Goal: Task Accomplishment & Management: Manage account settings

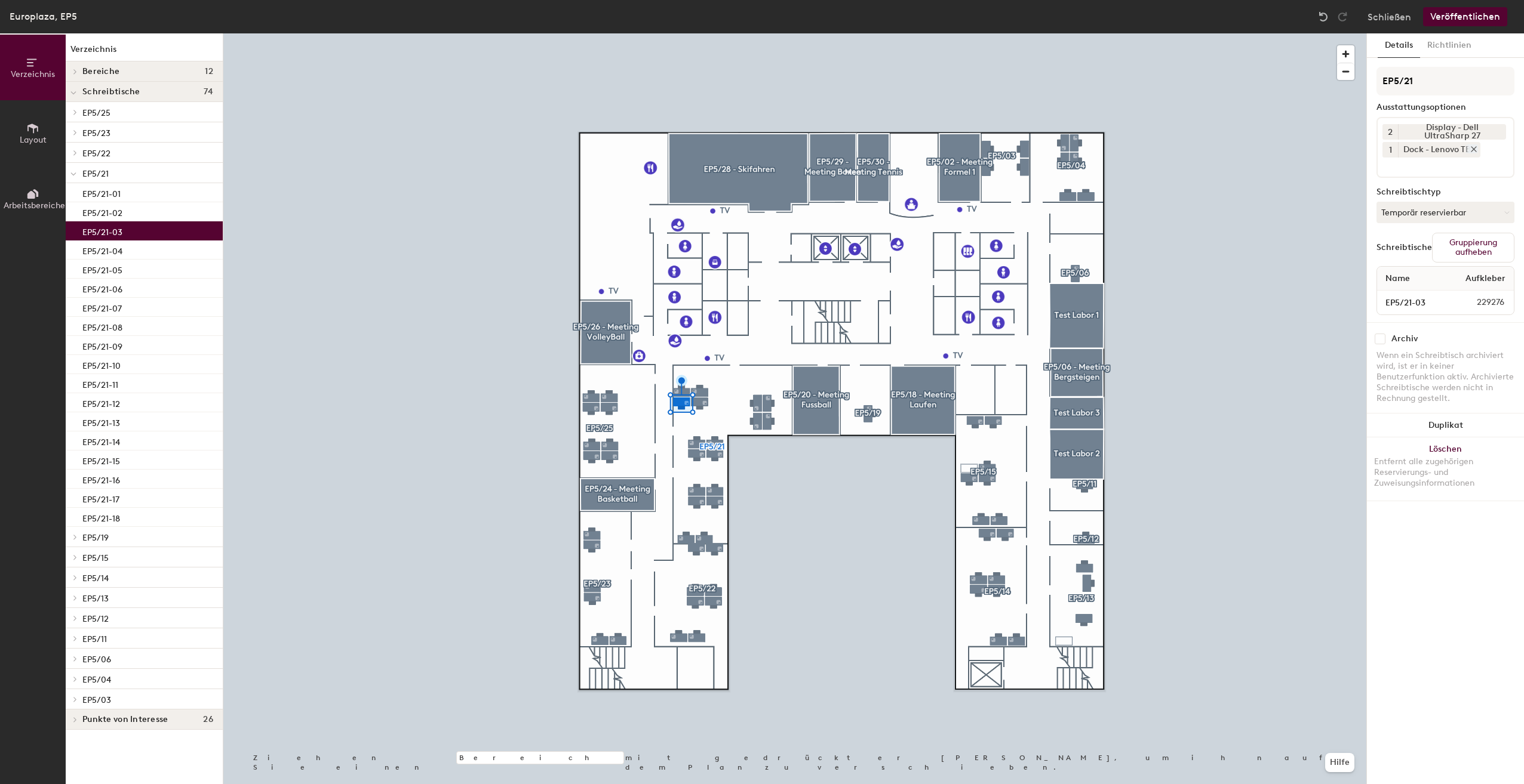
click at [1474, 148] on icon at bounding box center [1474, 149] width 5 height 5
click at [1457, 152] on input at bounding box center [1436, 147] width 108 height 15
click at [1439, 178] on div "Dock - i-Tec" at bounding box center [1473, 175] width 190 height 18
click at [1474, 148] on icon at bounding box center [1474, 149] width 9 height 9
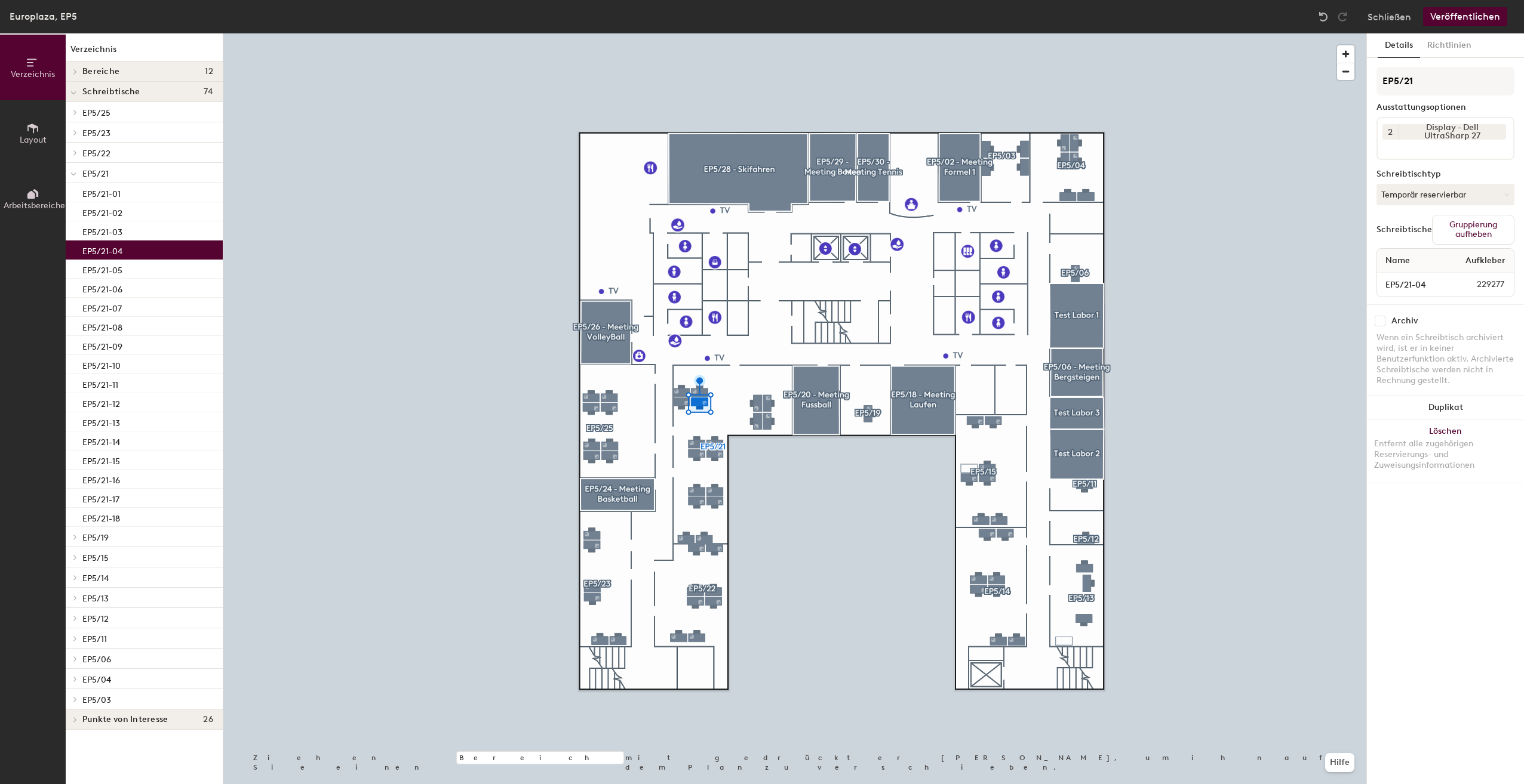
click at [1474, 148] on input at bounding box center [1436, 147] width 108 height 15
click at [1444, 176] on div "Dock - i-Tec" at bounding box center [1473, 175] width 190 height 18
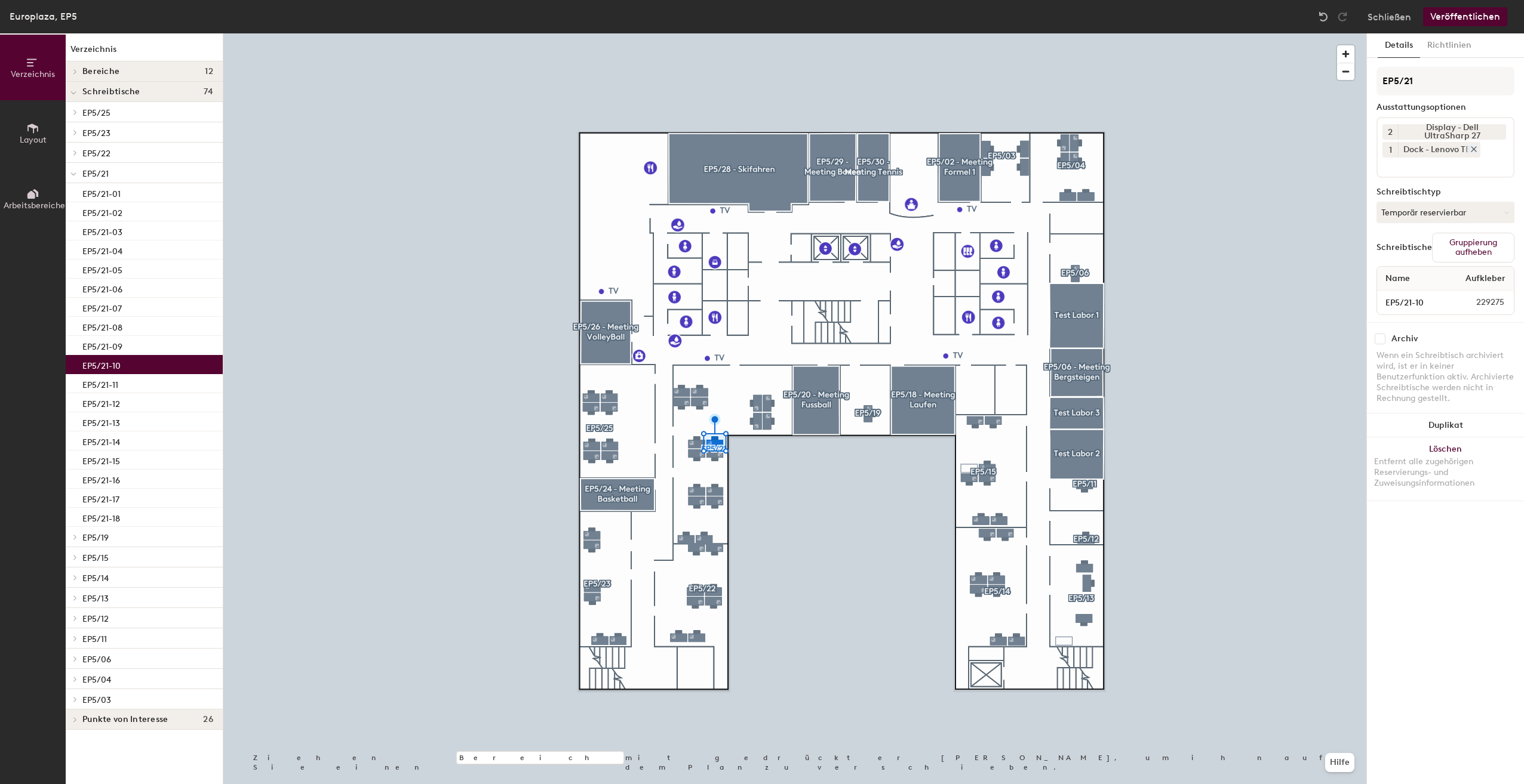
click at [1474, 149] on icon at bounding box center [1474, 149] width 5 height 5
click at [1467, 152] on input at bounding box center [1436, 147] width 108 height 15
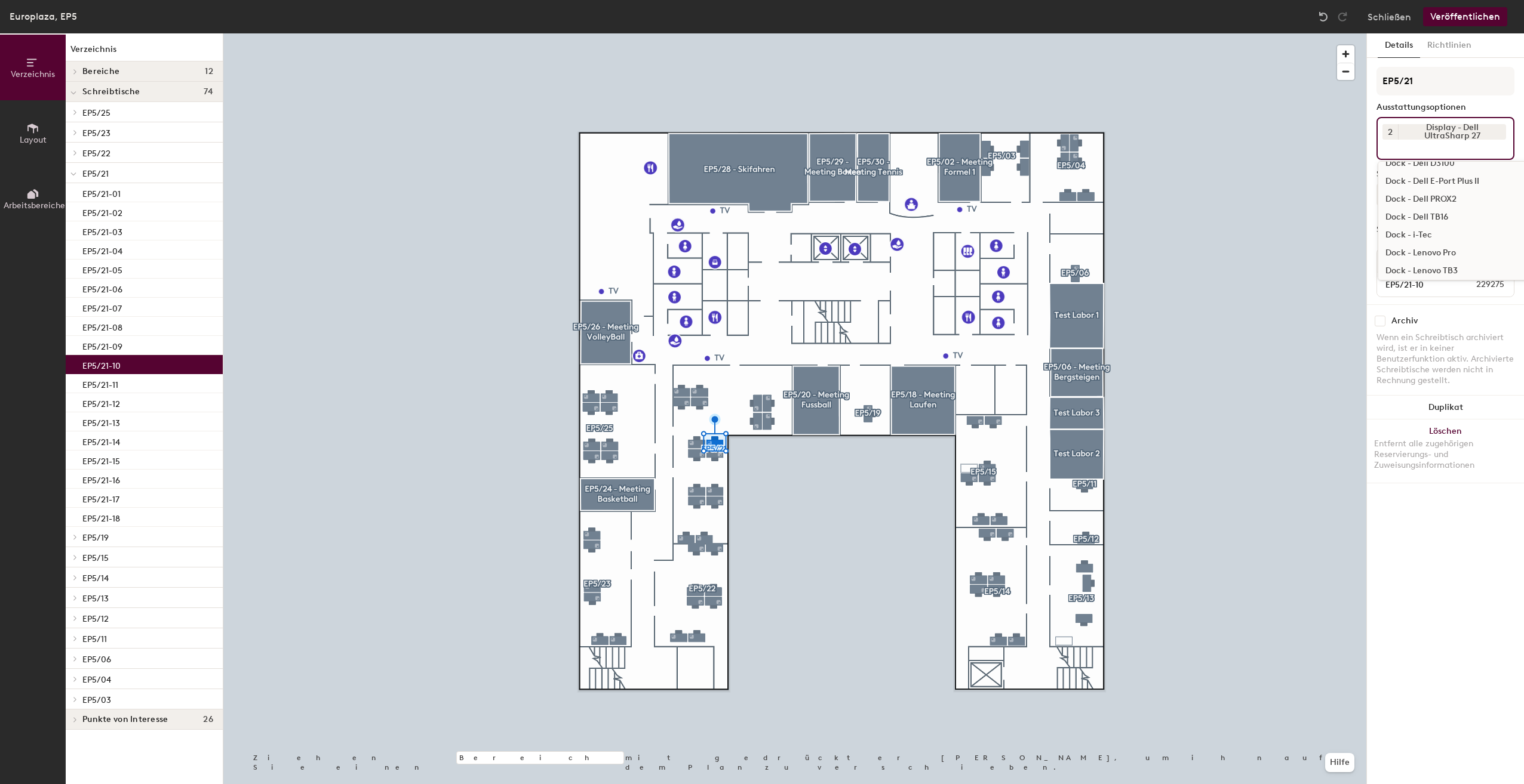
click at [1437, 235] on div "Dock - i-Tec" at bounding box center [1473, 235] width 190 height 18
click at [1331, 33] on div at bounding box center [794, 33] width 1143 height 0
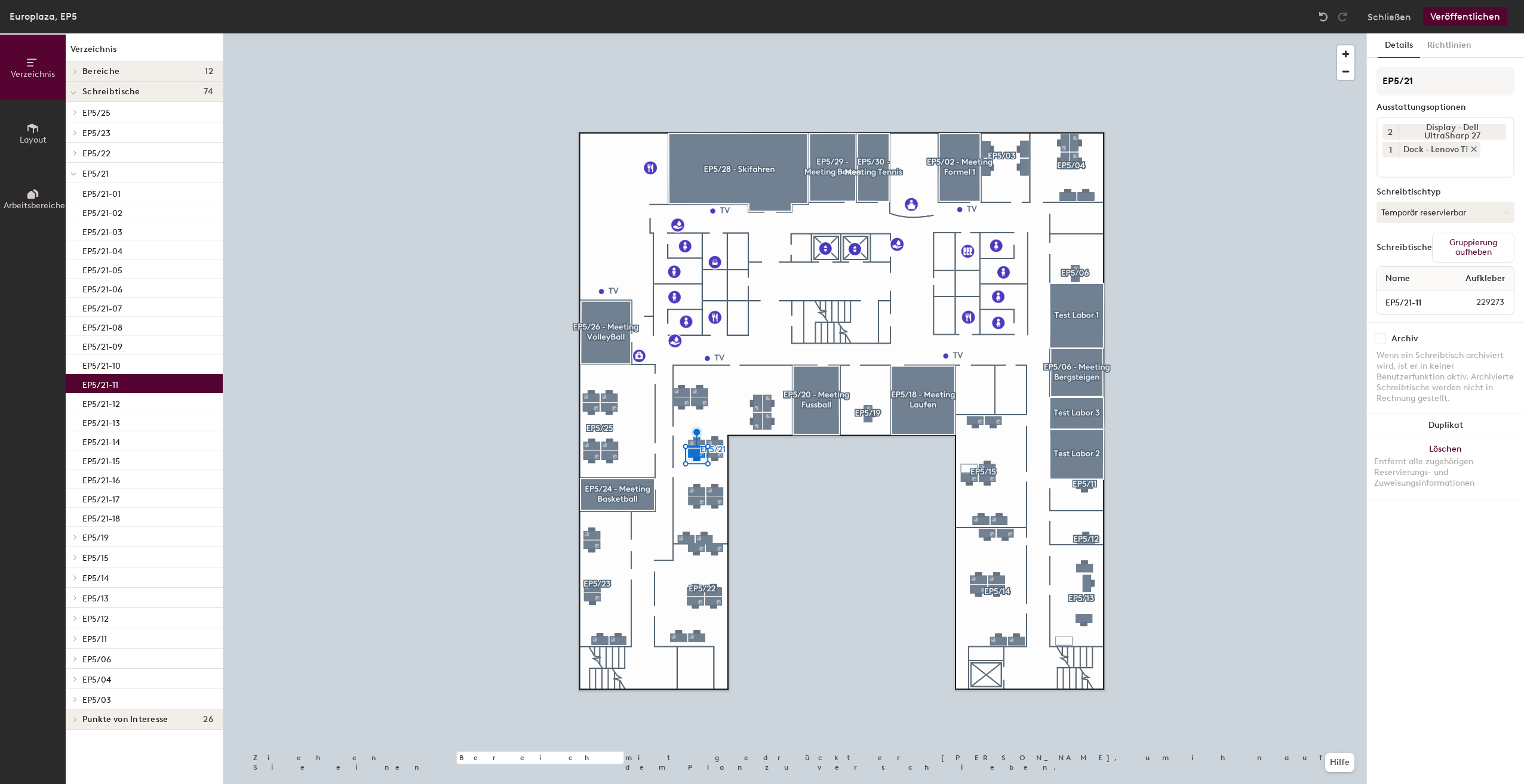
click at [1474, 149] on icon at bounding box center [1474, 149] width 5 height 5
click at [1457, 155] on div "2 Display - Dell UltraSharp 27" at bounding box center [1445, 138] width 138 height 43
click at [1443, 178] on div "Dock - i-Tec" at bounding box center [1473, 175] width 190 height 18
click at [1474, 149] on icon at bounding box center [1474, 149] width 5 height 5
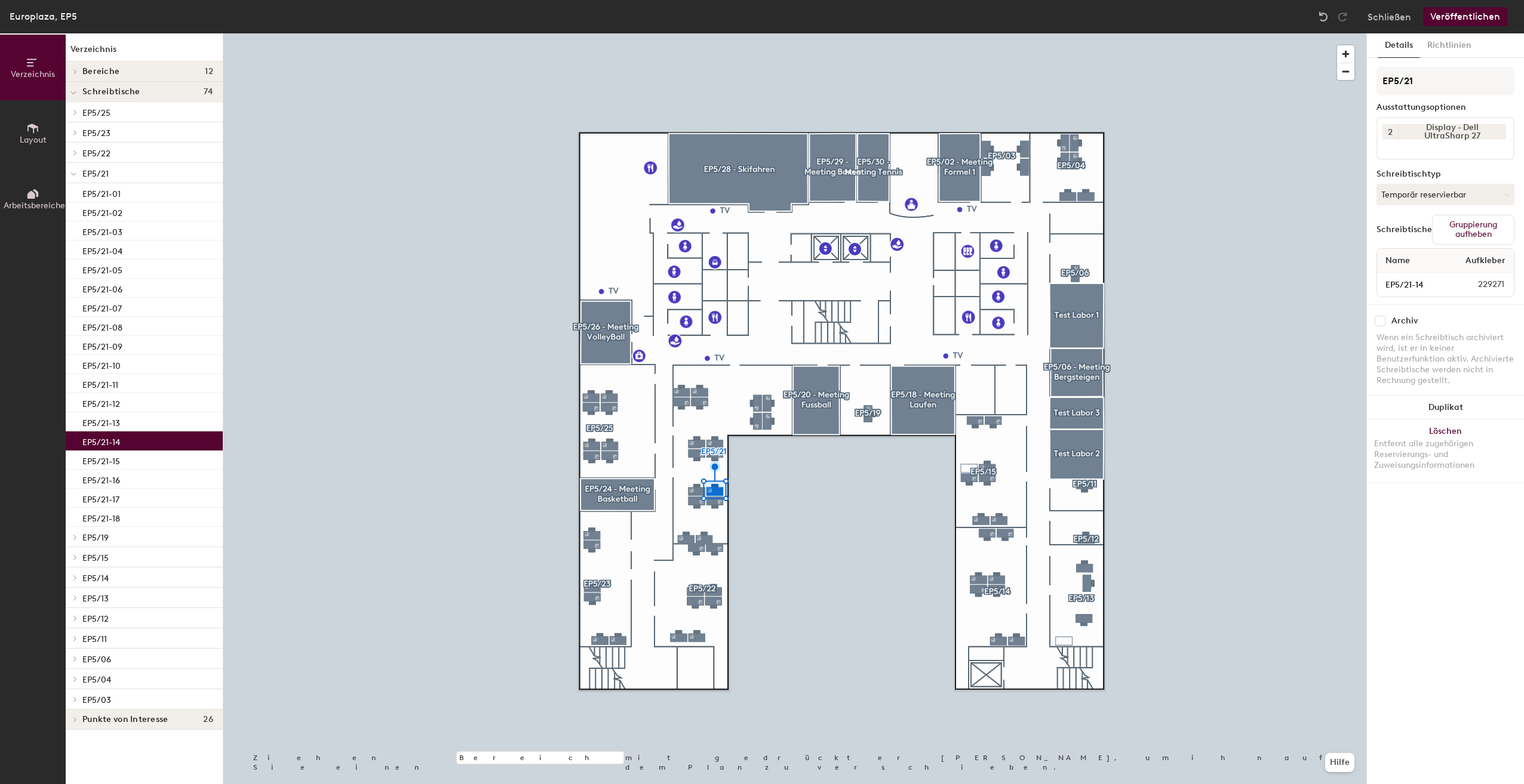
click at [1472, 152] on input at bounding box center [1436, 147] width 108 height 15
click at [1439, 231] on div "Dock - i-Tec" at bounding box center [1473, 235] width 190 height 18
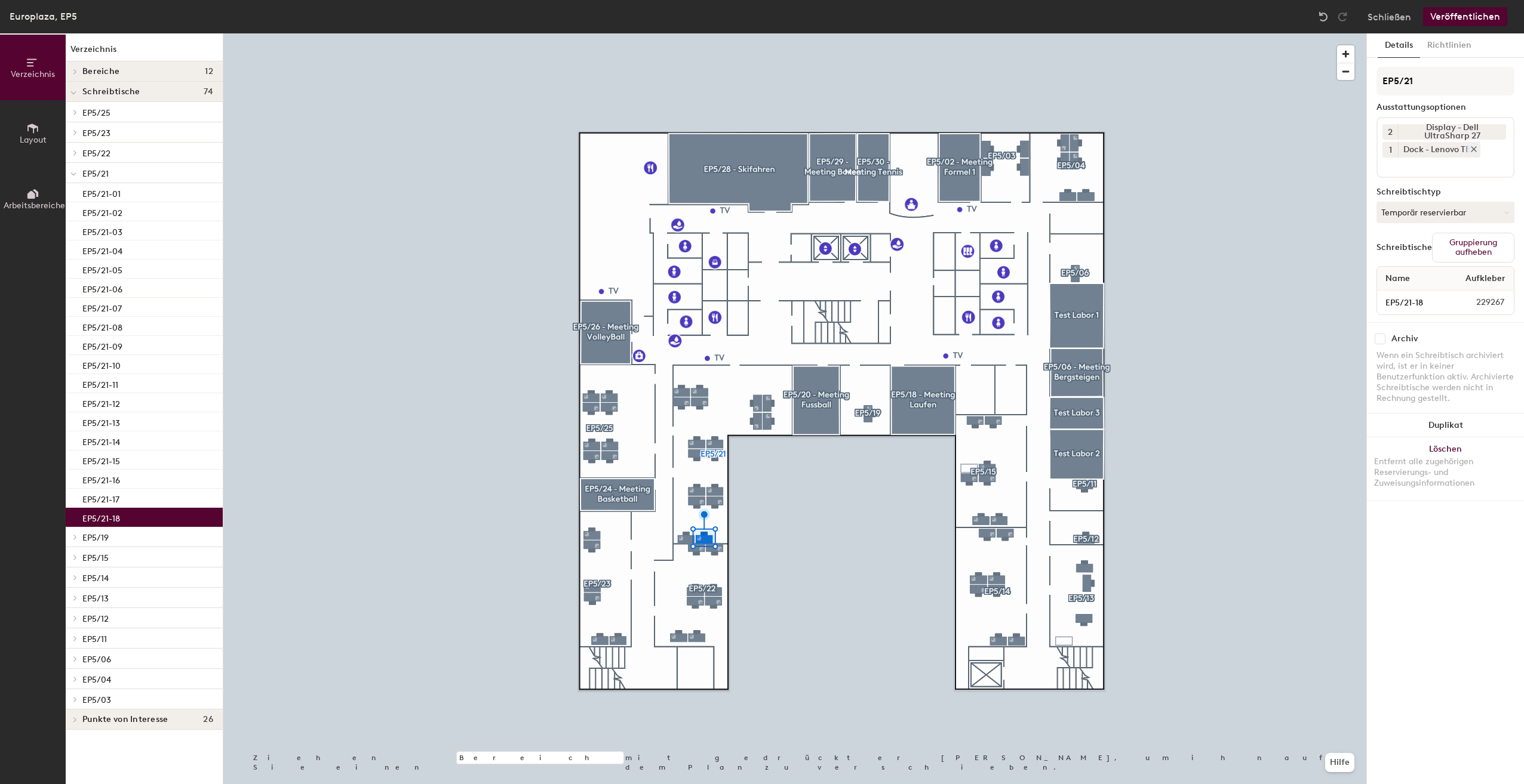
click at [1476, 149] on icon at bounding box center [1474, 149] width 9 height 9
click at [1473, 149] on input at bounding box center [1436, 147] width 108 height 15
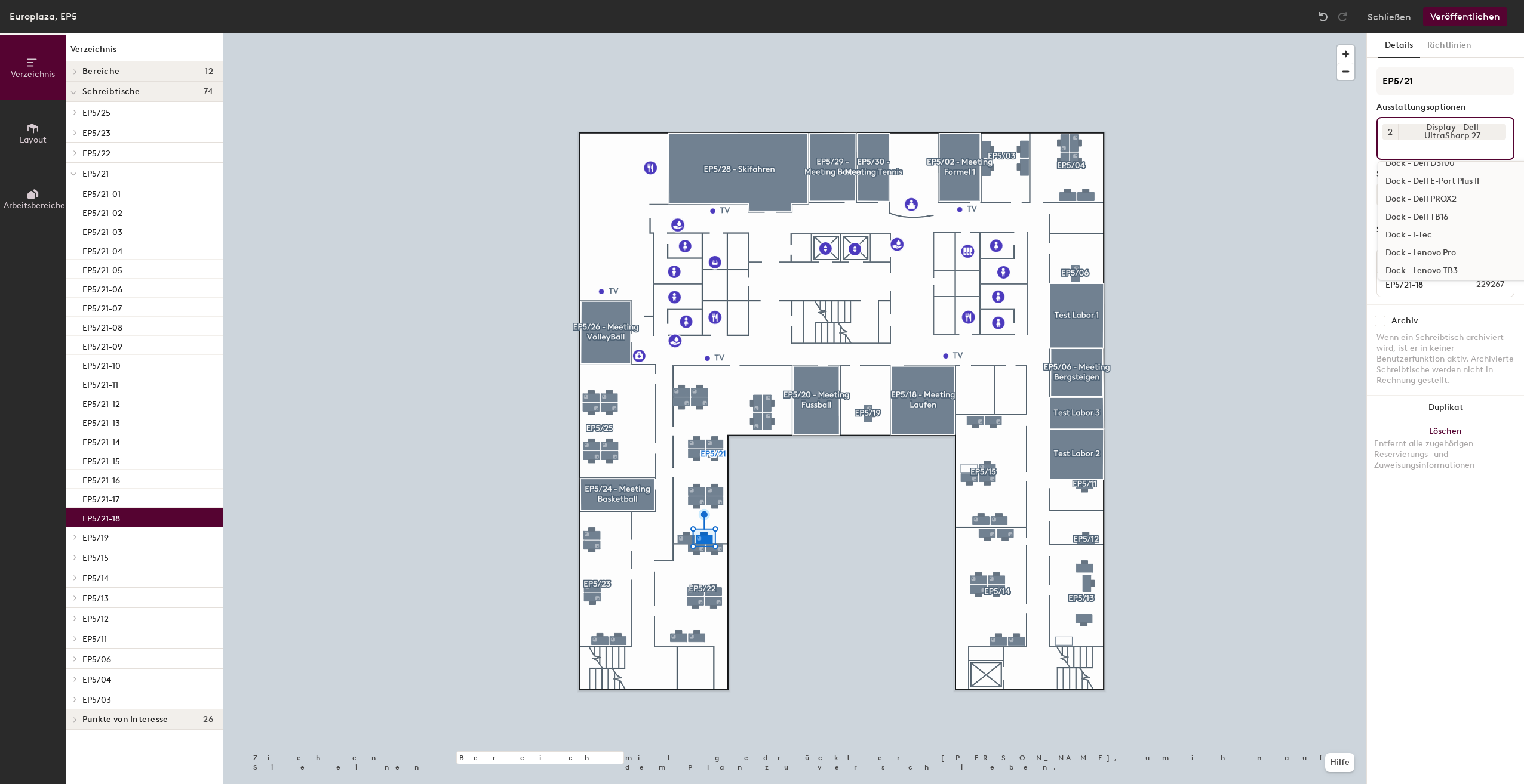
click at [1433, 232] on div "Dock - i-Tec" at bounding box center [1473, 235] width 190 height 18
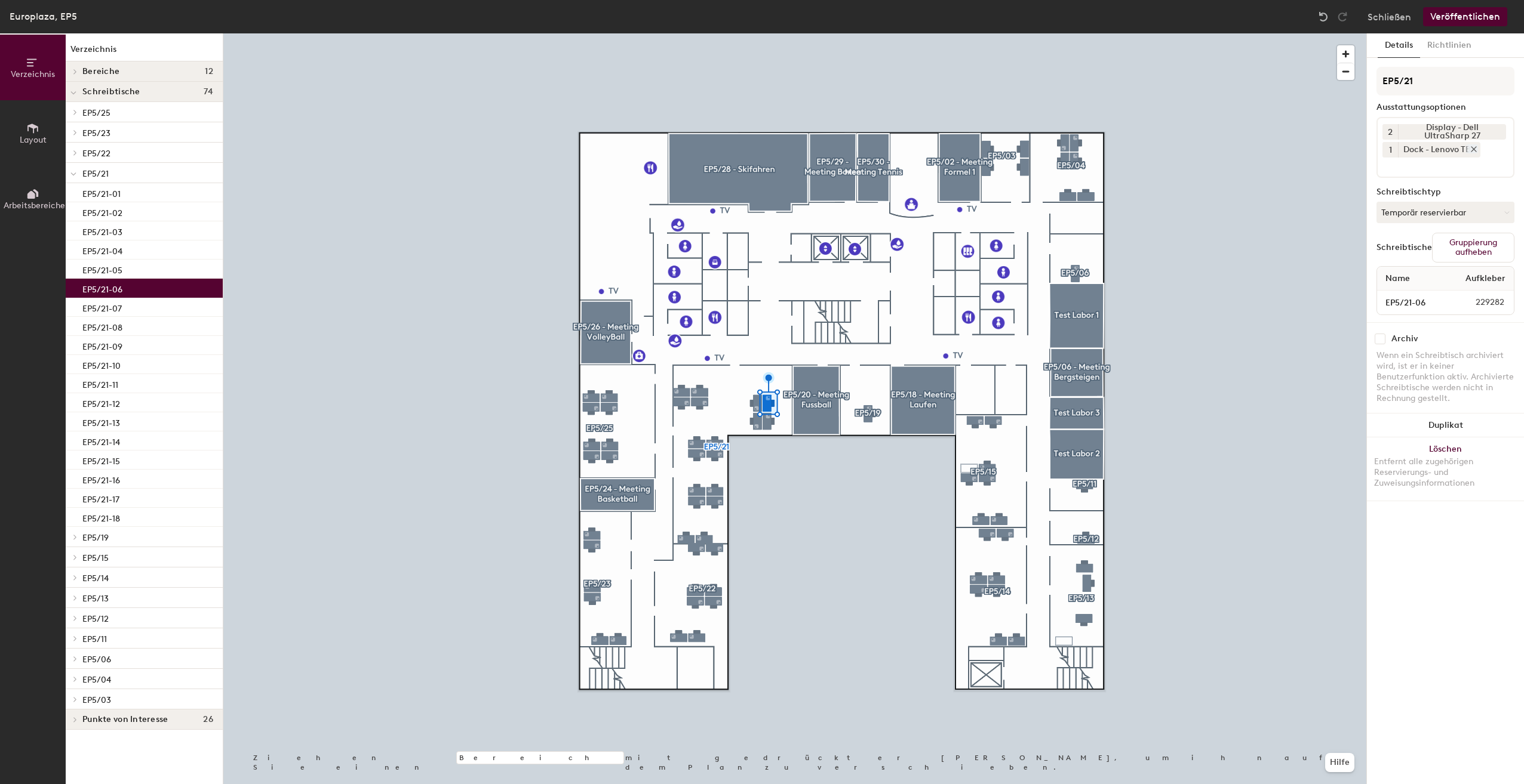
click at [1475, 146] on icon at bounding box center [1474, 149] width 9 height 9
click at [1474, 148] on input at bounding box center [1436, 147] width 108 height 15
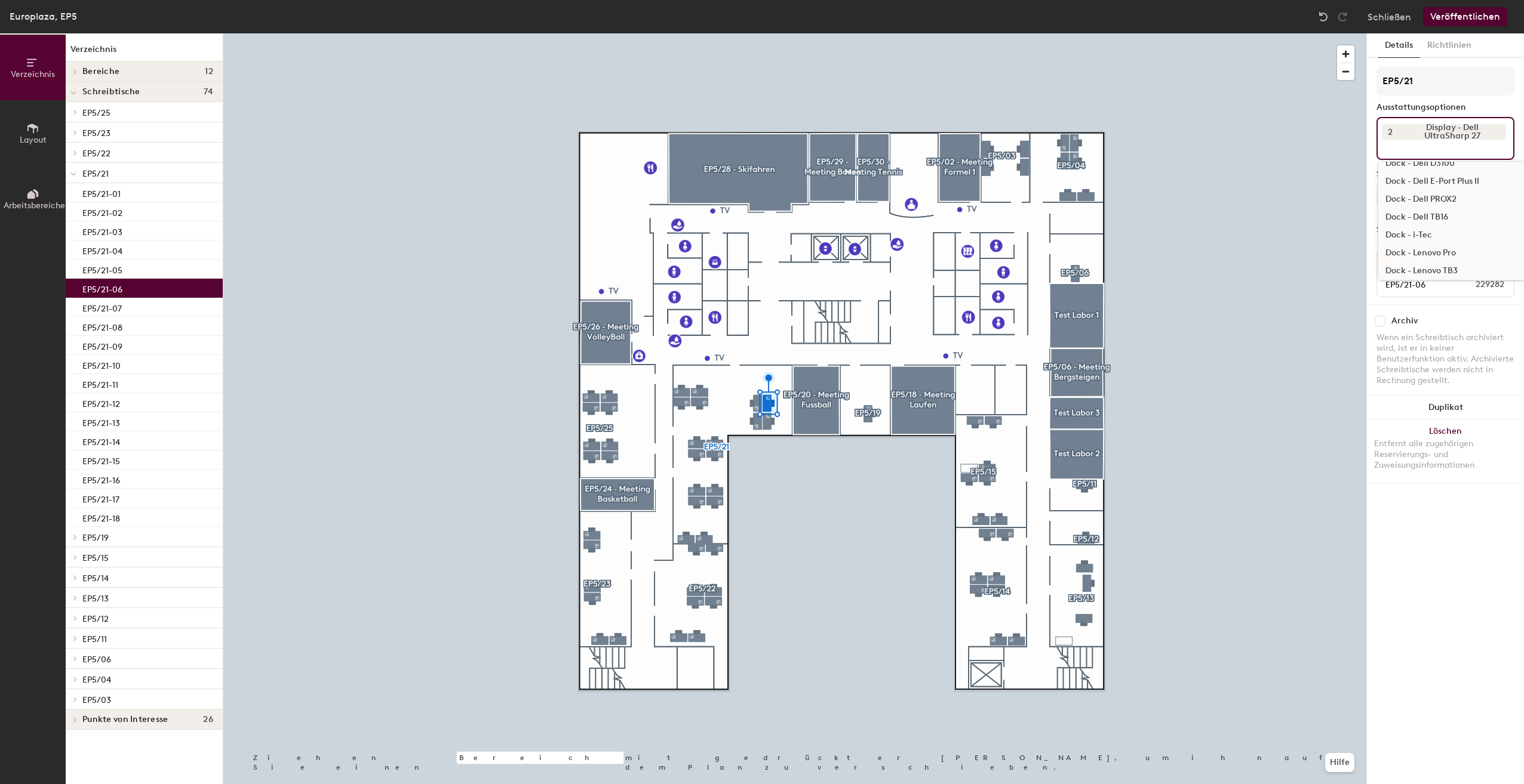
click at [1448, 232] on div "Dock - i-Tec" at bounding box center [1473, 235] width 190 height 18
click at [1462, 161] on input at bounding box center [1436, 165] width 108 height 15
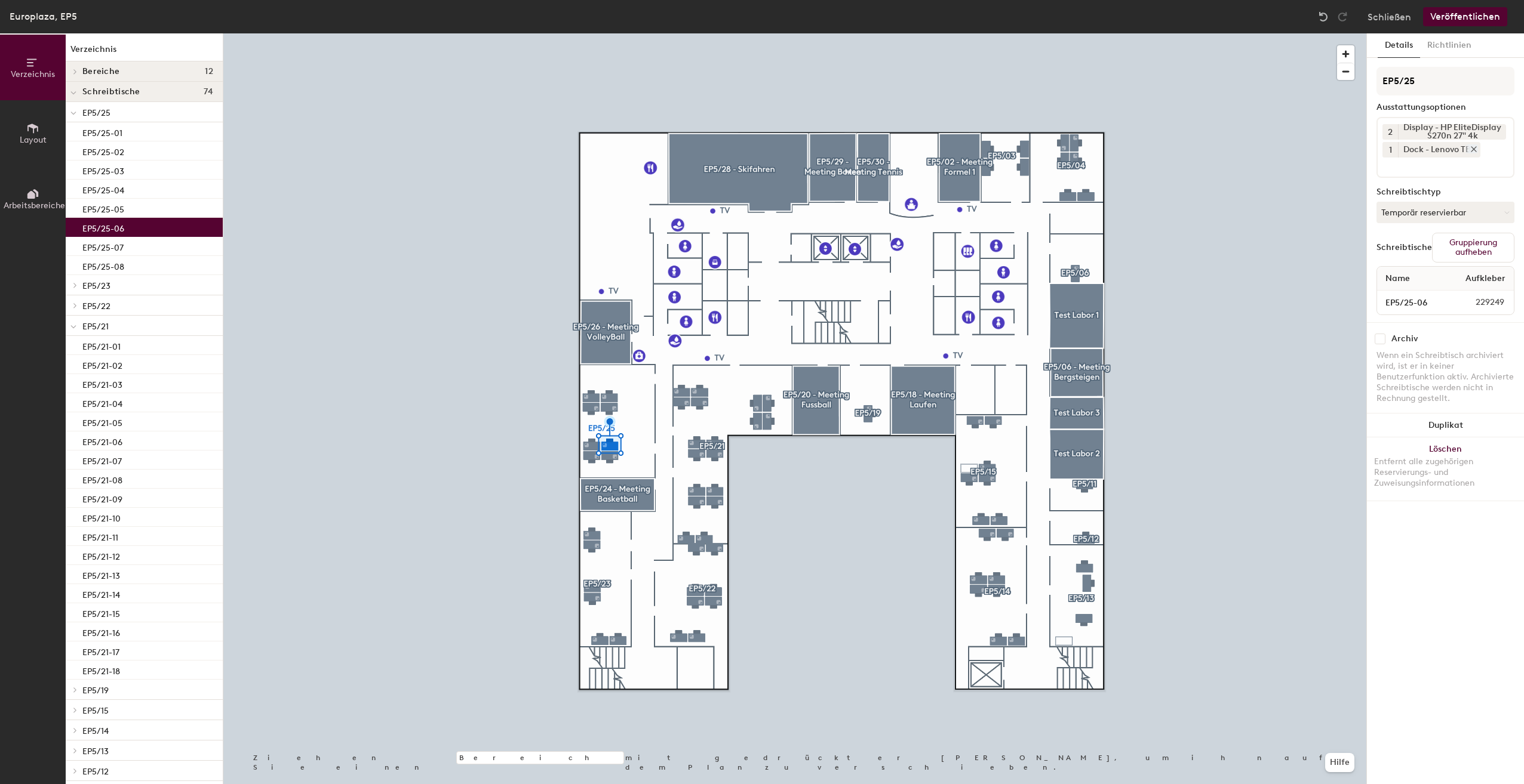
click at [1477, 148] on icon at bounding box center [1474, 149] width 9 height 9
click at [1464, 150] on input at bounding box center [1436, 147] width 108 height 15
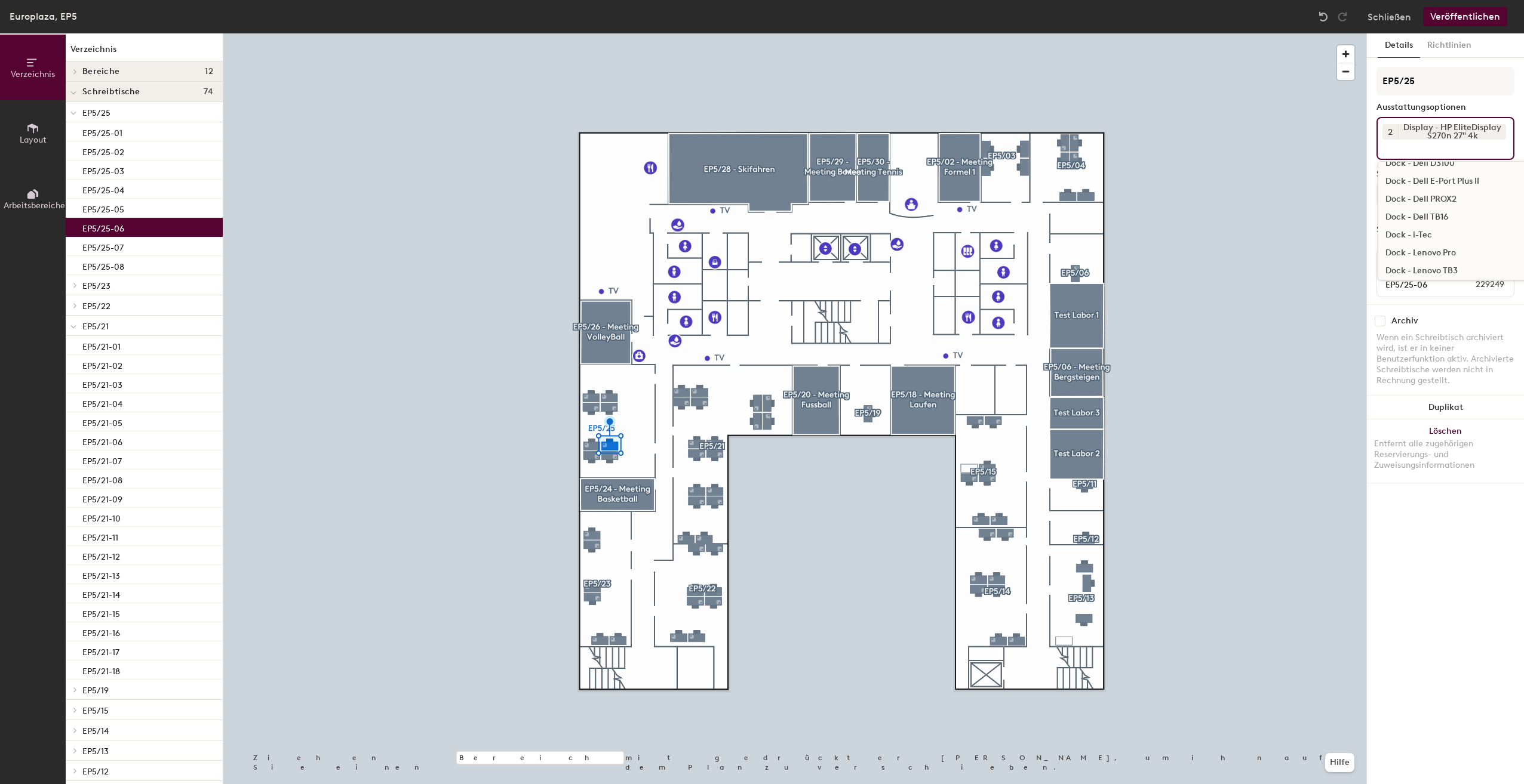
click at [1439, 233] on div "Dock - i-Tec" at bounding box center [1473, 235] width 190 height 18
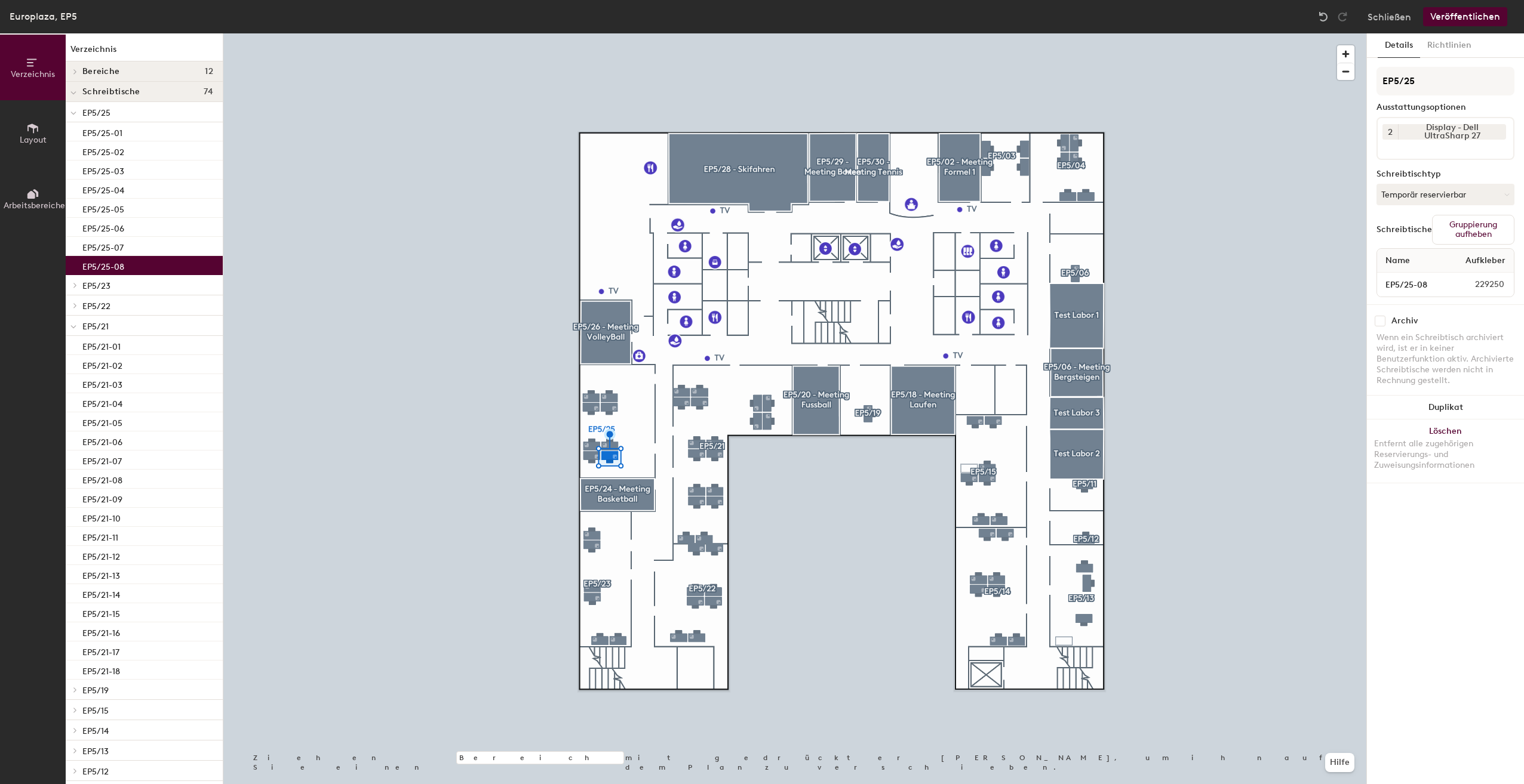
click at [1466, 152] on input at bounding box center [1436, 147] width 108 height 15
click at [1449, 231] on div "Dock - i-Tec" at bounding box center [1473, 235] width 190 height 18
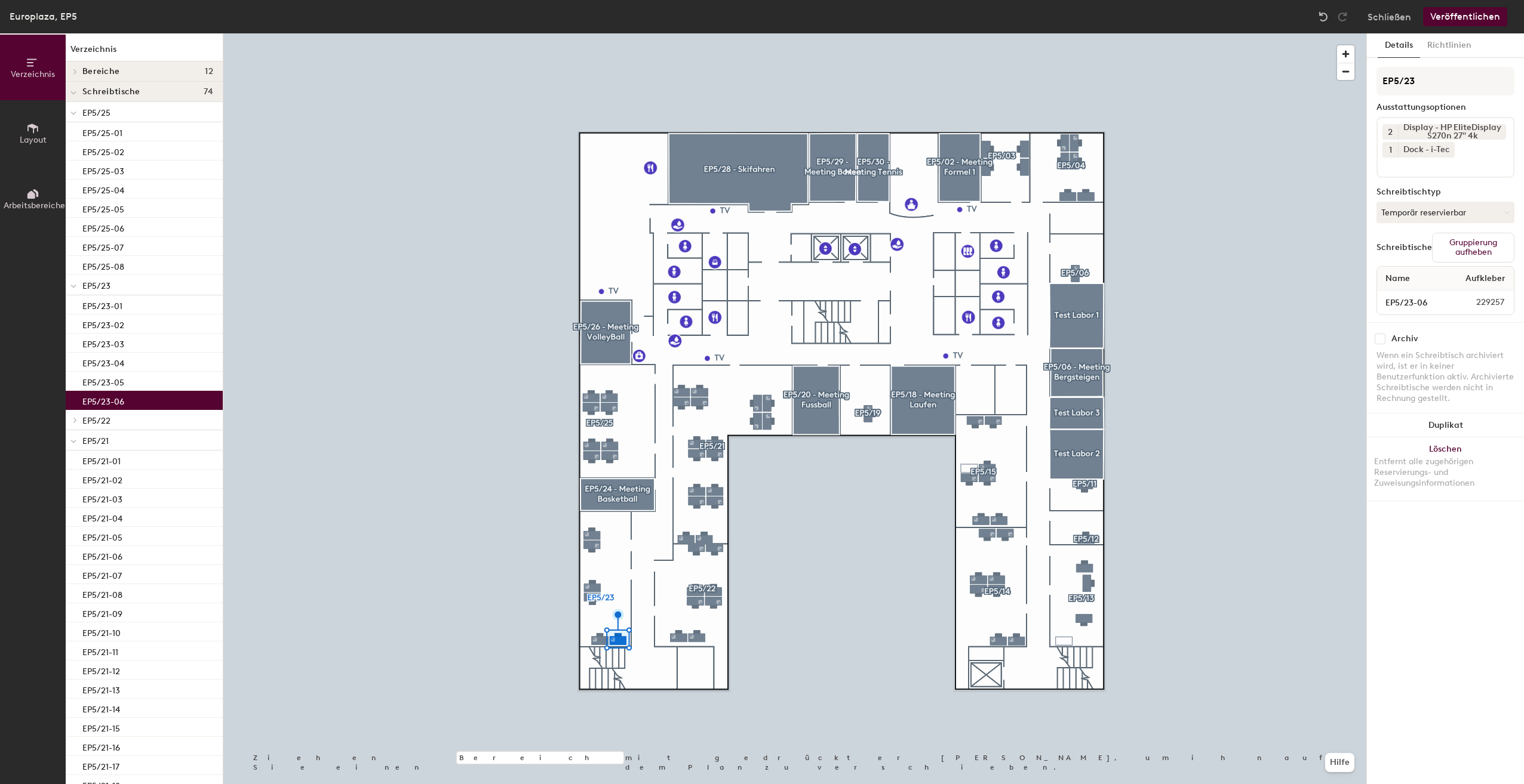
click at [1479, 13] on button "Veröffentlichen" at bounding box center [1465, 16] width 85 height 19
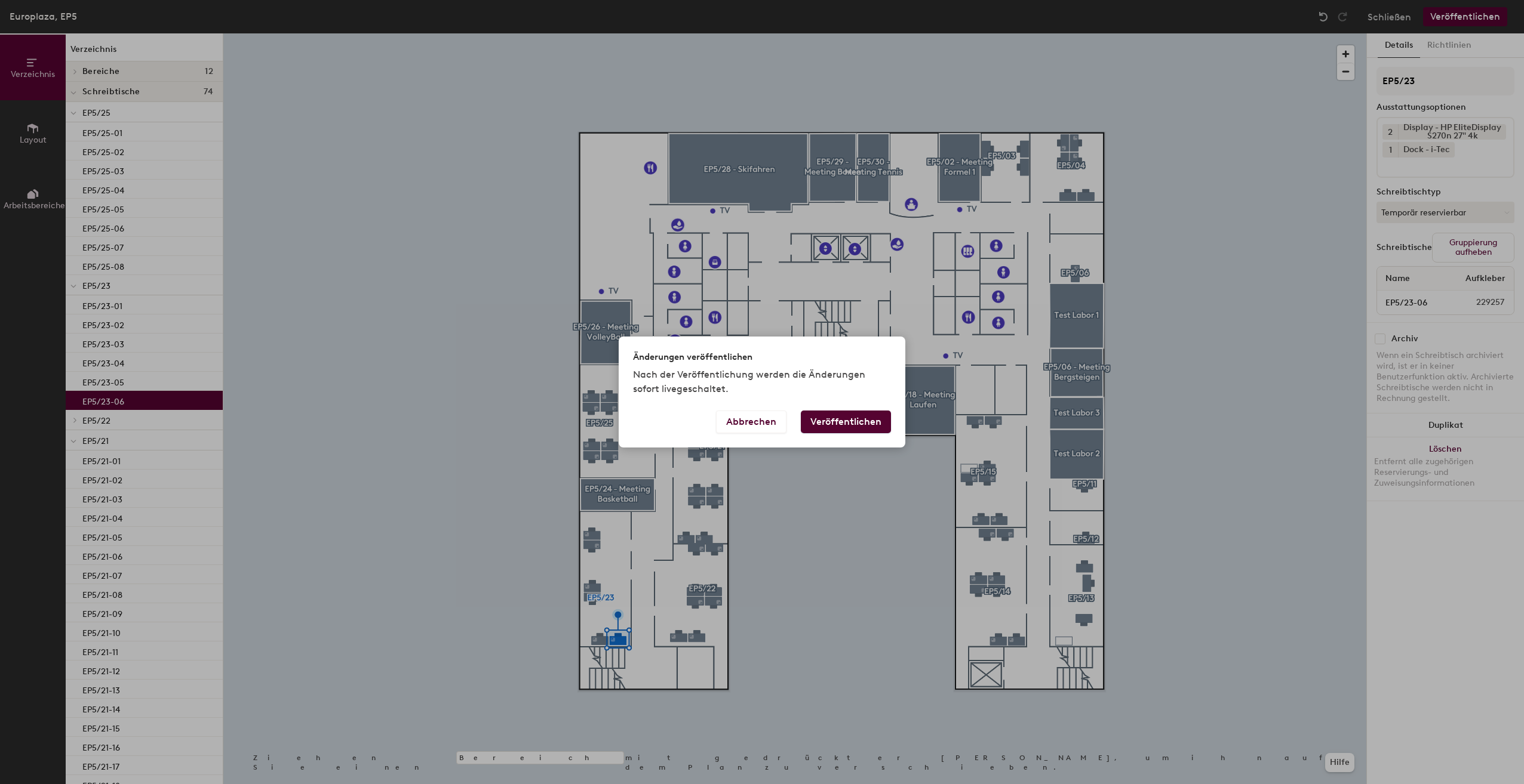
click at [850, 424] on button "Veröffentlichen" at bounding box center [846, 422] width 91 height 23
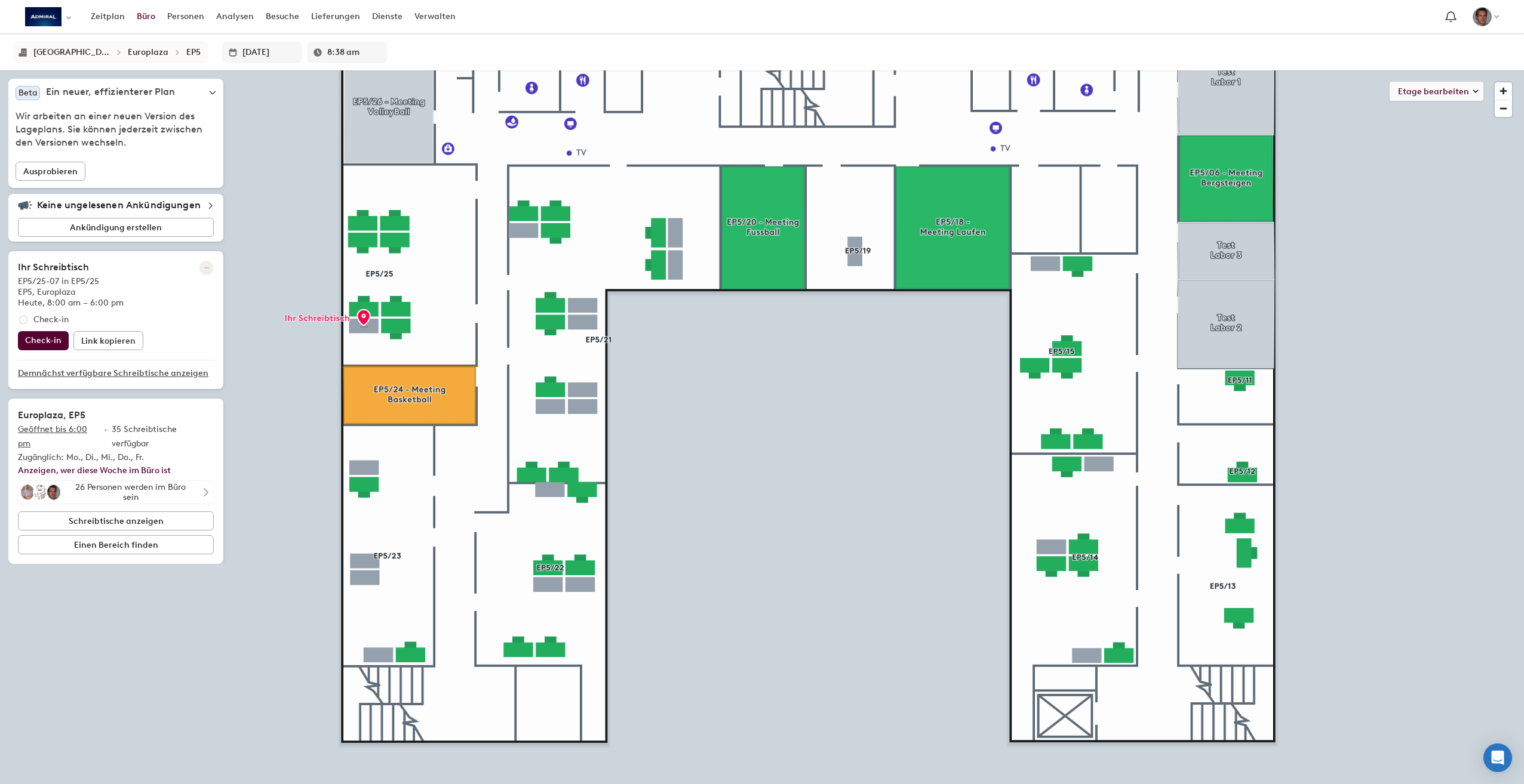
type input "8:43 am"
